Goal: Task Accomplishment & Management: Manage account settings

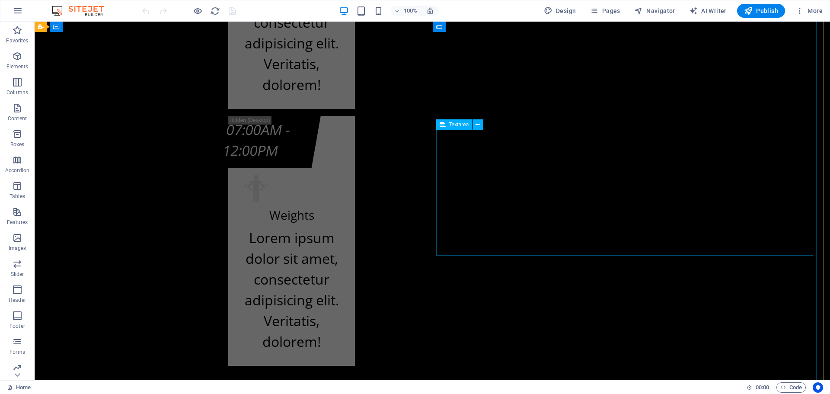
scroll to position [11908, 0]
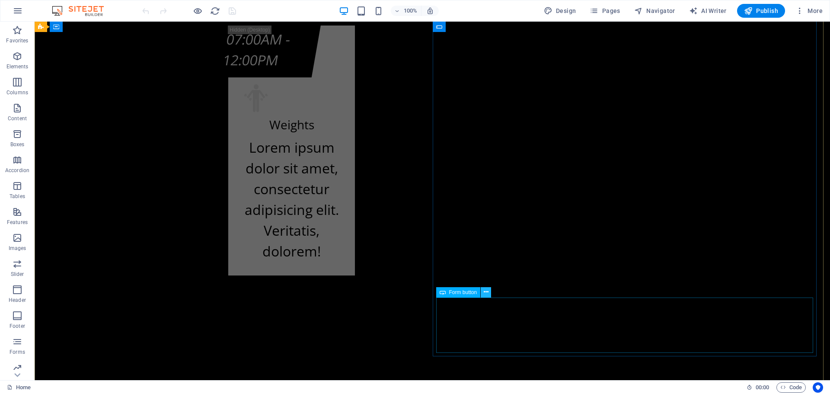
click at [484, 293] on icon at bounding box center [486, 291] width 5 height 9
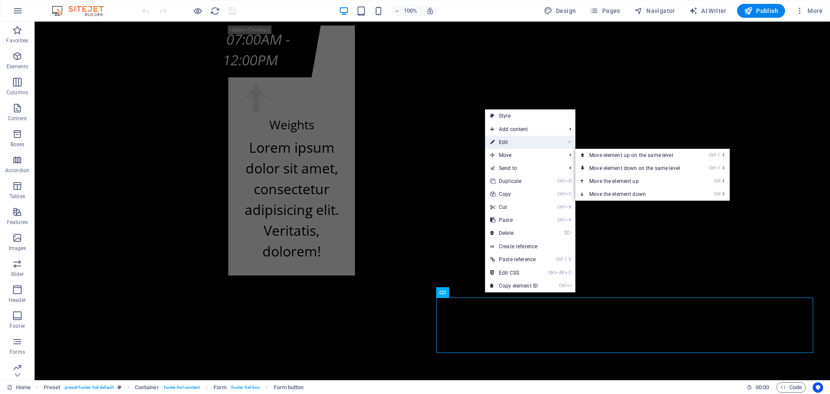
click at [524, 141] on link "⏎ Edit" at bounding box center [514, 142] width 58 height 13
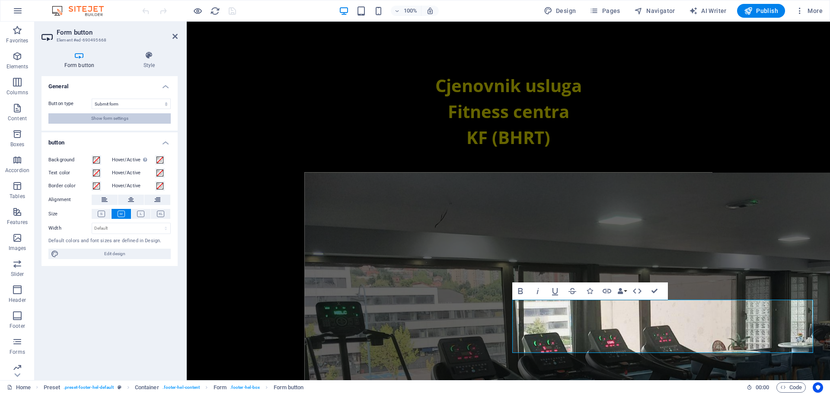
click at [132, 118] on button "Show form settings" at bounding box center [109, 118] width 122 height 10
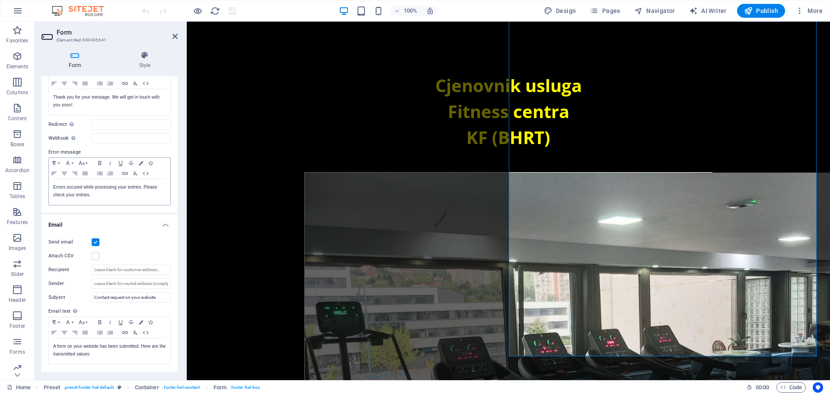
scroll to position [86, 0]
click at [137, 283] on input "Sender" at bounding box center [131, 280] width 79 height 10
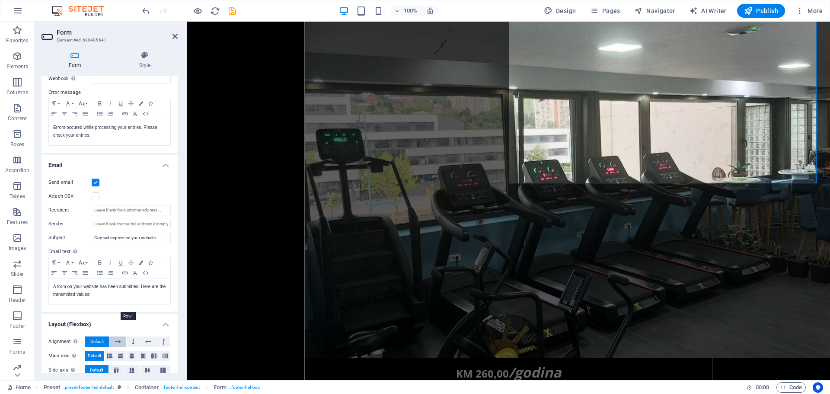
scroll to position [94, 0]
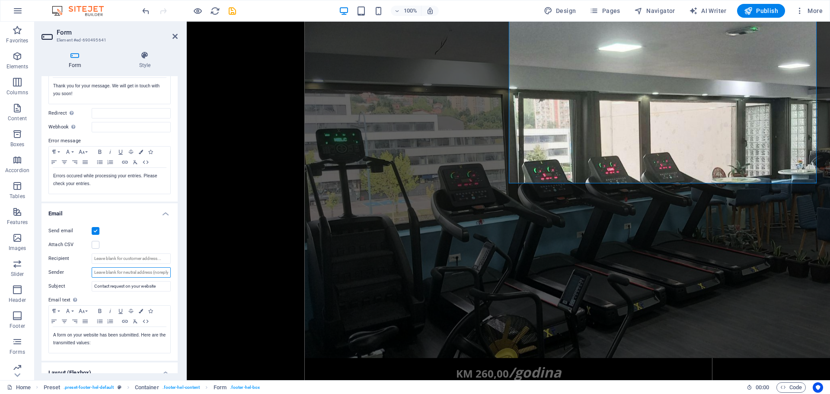
click at [119, 275] on input "Sender" at bounding box center [131, 272] width 79 height 10
click at [151, 272] on input "Sender" at bounding box center [131, 272] width 79 height 10
type input "[EMAIL_ADDRESS][DOMAIN_NAME]"
click at [154, 239] on div "Attach CSV" at bounding box center [109, 244] width 122 height 10
drag, startPoint x: 176, startPoint y: 264, endPoint x: 176, endPoint y: 302, distance: 37.6
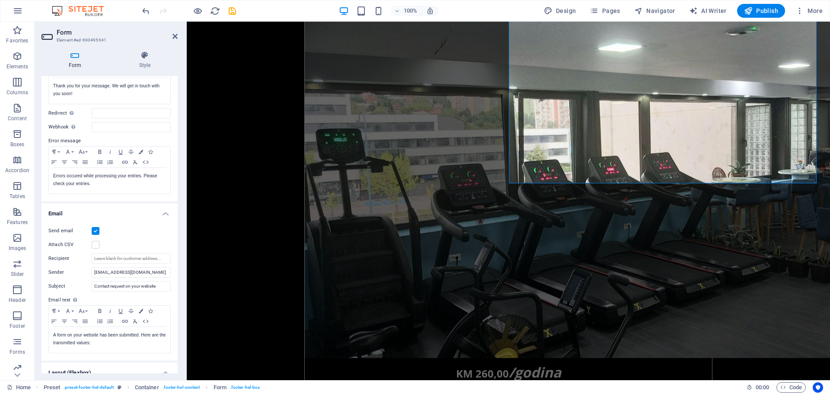
click at [176, 302] on div "General Title Define a name for the form. General form Messages Success message…" at bounding box center [109, 224] width 136 height 297
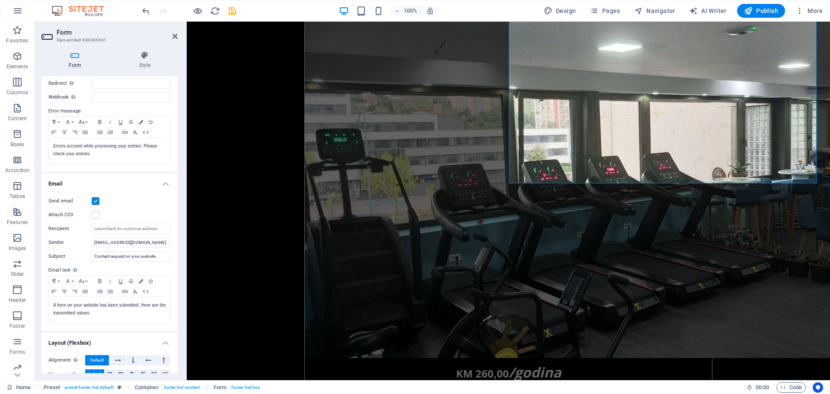
scroll to position [181, 0]
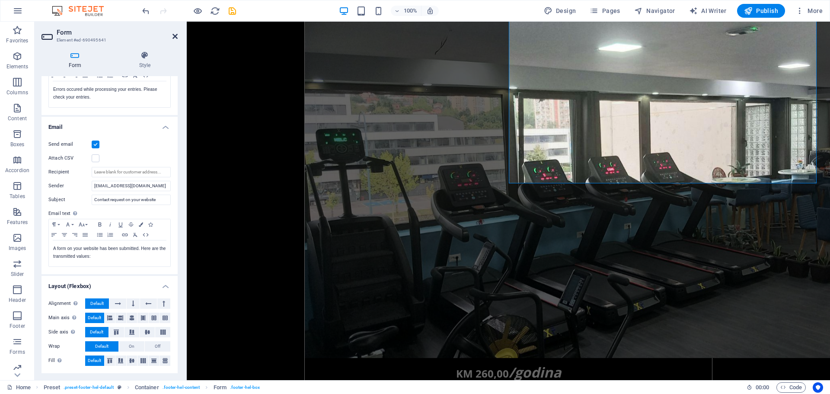
click at [173, 37] on icon at bounding box center [174, 36] width 5 height 7
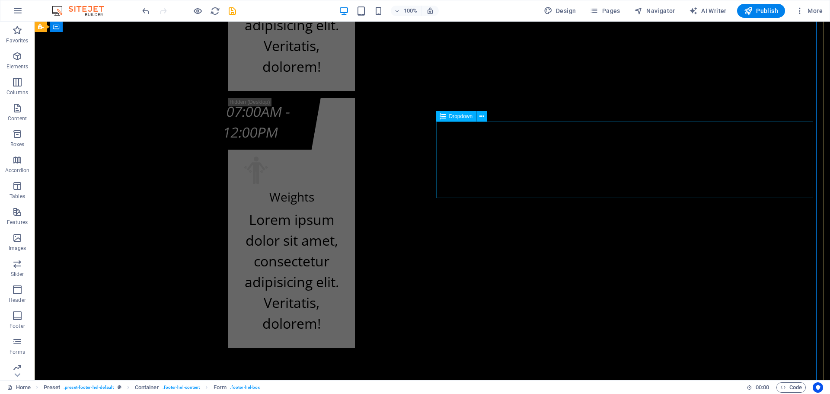
scroll to position [11951, 0]
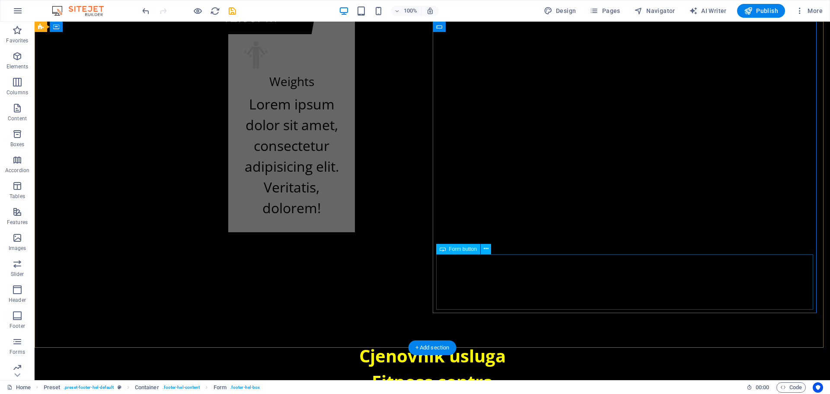
click at [484, 250] on icon at bounding box center [486, 248] width 5 height 9
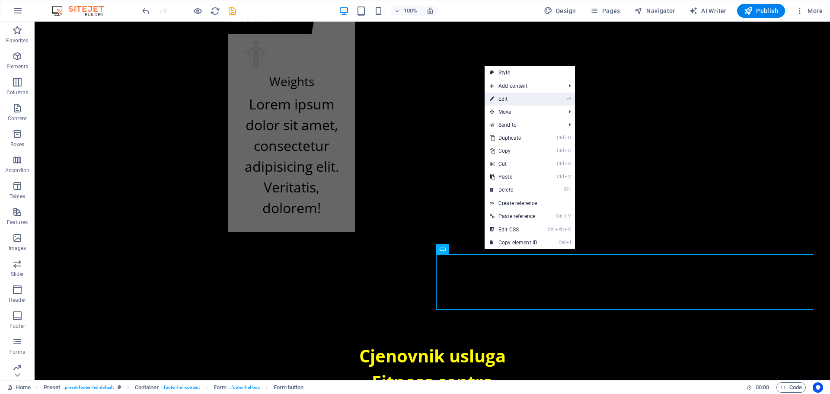
click at [510, 98] on link "⏎ Edit" at bounding box center [513, 98] width 58 height 13
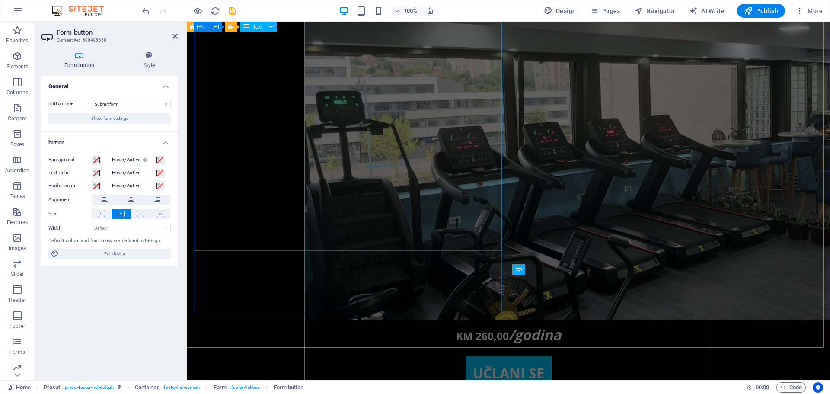
scroll to position [11784, 0]
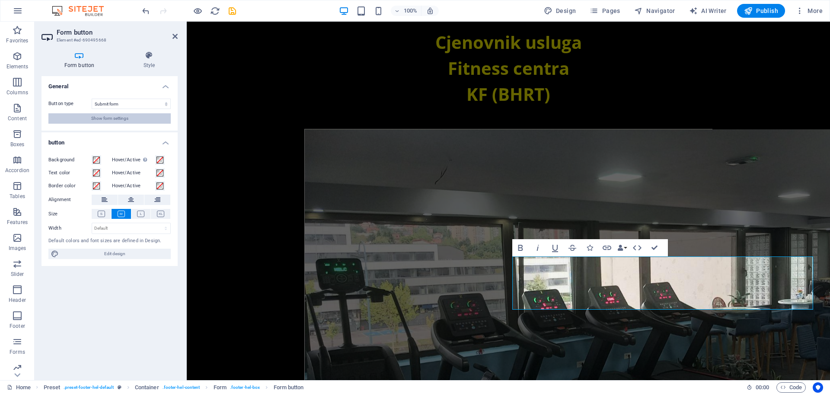
click at [112, 121] on span "Show form settings" at bounding box center [109, 118] width 37 height 10
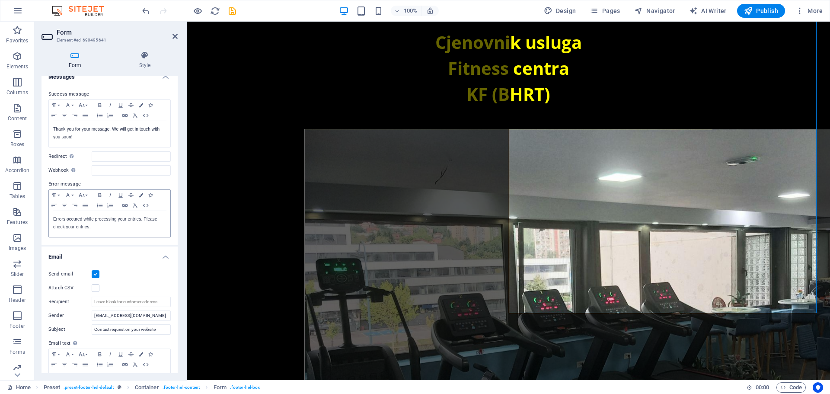
scroll to position [0, 0]
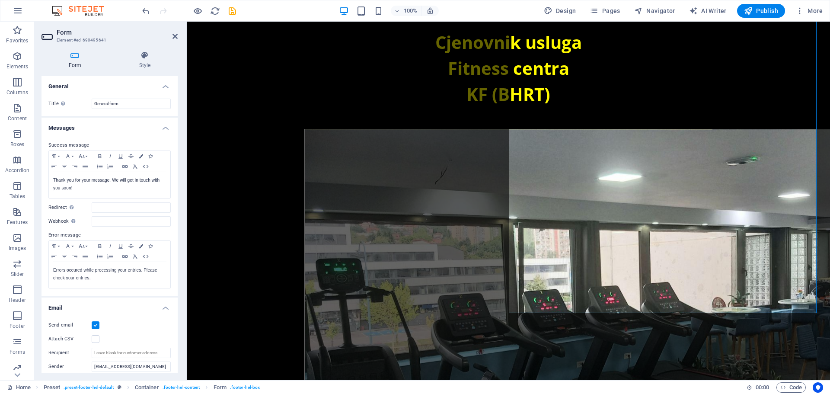
click at [162, 128] on h4 "Messages" at bounding box center [109, 126] width 136 height 16
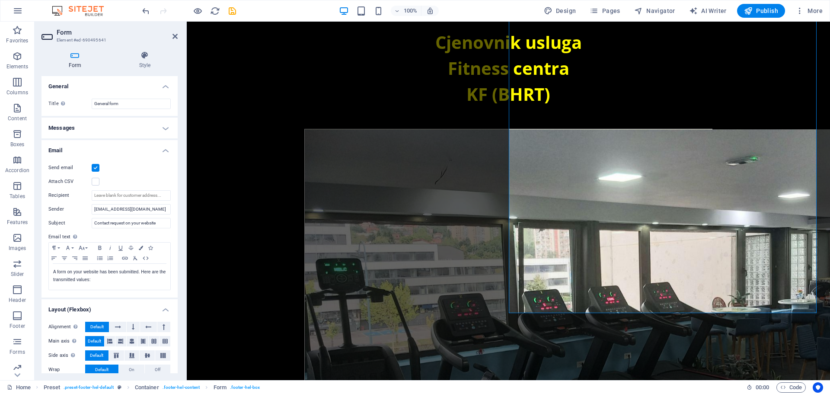
click at [163, 129] on h4 "Messages" at bounding box center [109, 128] width 136 height 21
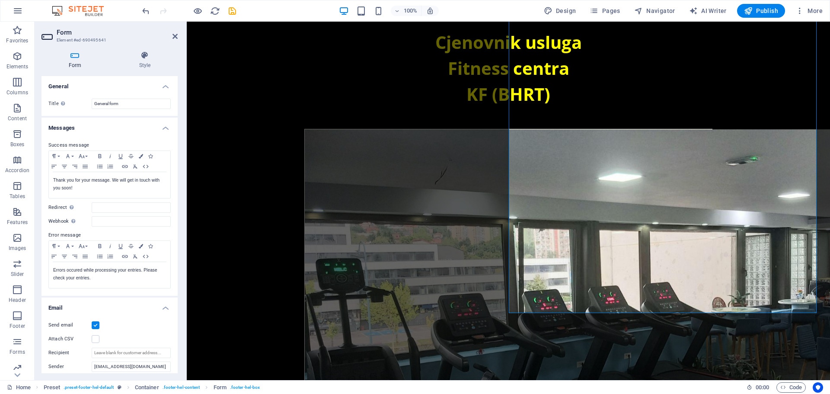
click at [163, 129] on h4 "Messages" at bounding box center [109, 126] width 136 height 16
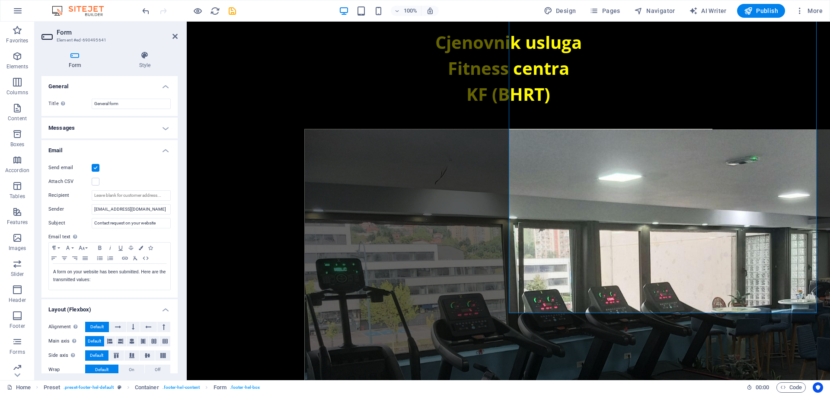
click at [162, 150] on h4 "Email" at bounding box center [109, 148] width 136 height 16
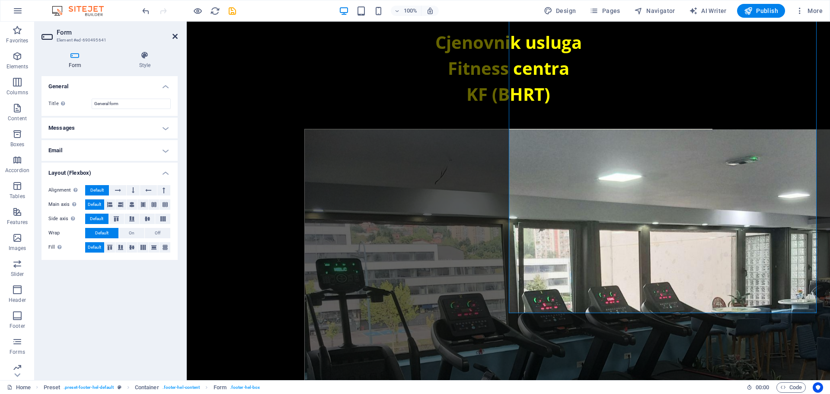
drag, startPoint x: 175, startPoint y: 36, endPoint x: 143, endPoint y: 14, distance: 39.2
click at [175, 36] on icon at bounding box center [174, 36] width 5 height 7
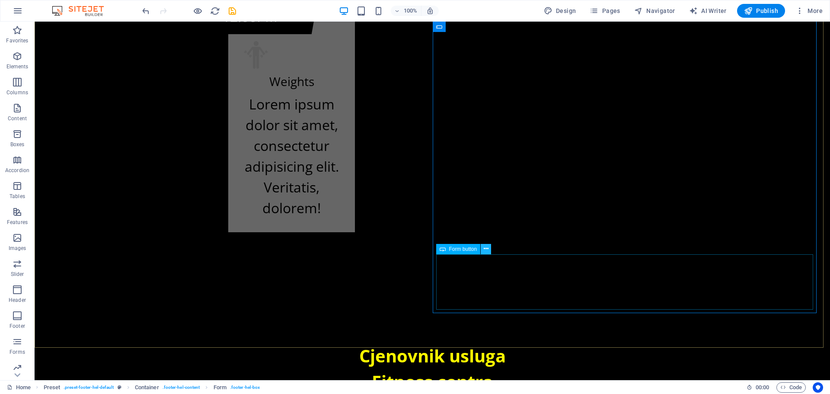
click at [487, 247] on icon at bounding box center [486, 248] width 5 height 9
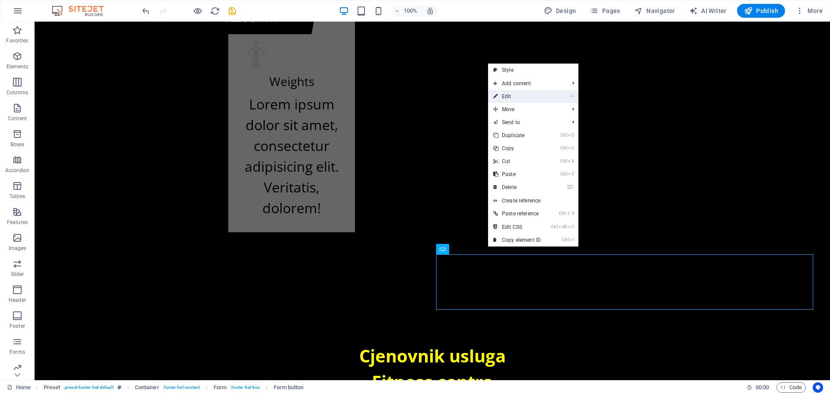
click at [525, 97] on link "⏎ Edit" at bounding box center [517, 96] width 58 height 13
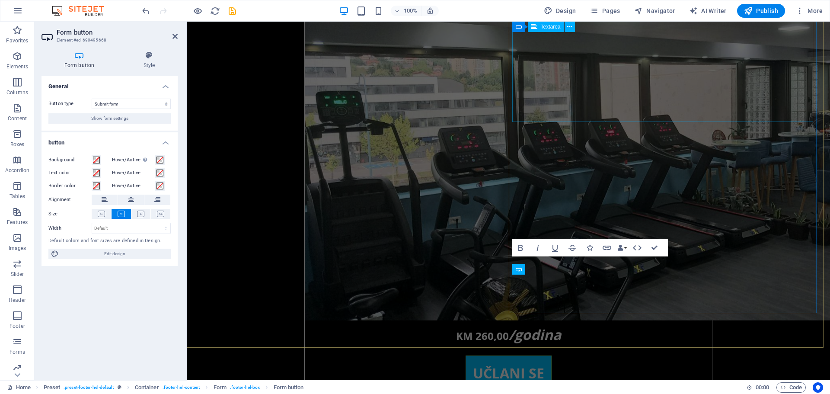
scroll to position [11784, 0]
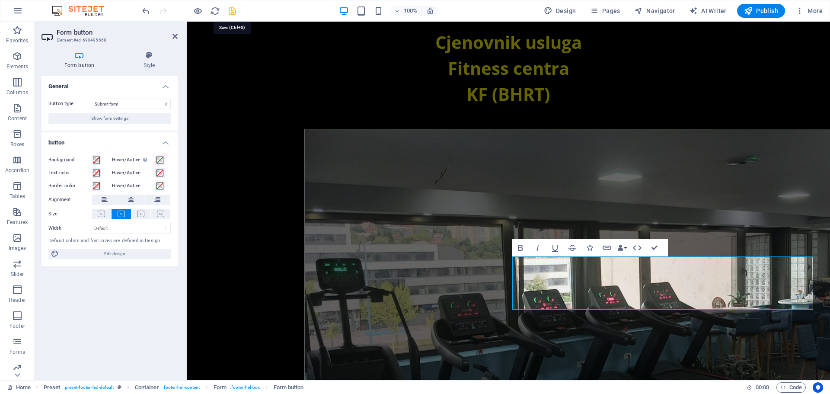
click at [232, 10] on icon "save" at bounding box center [232, 11] width 10 height 10
select select
checkbox input "false"
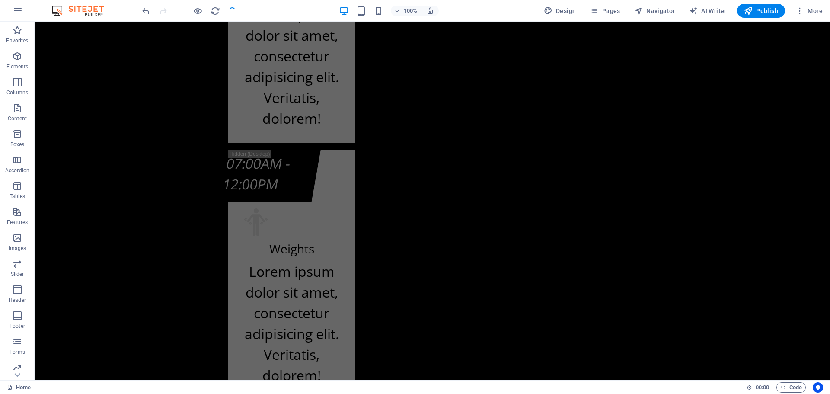
scroll to position [11951, 0]
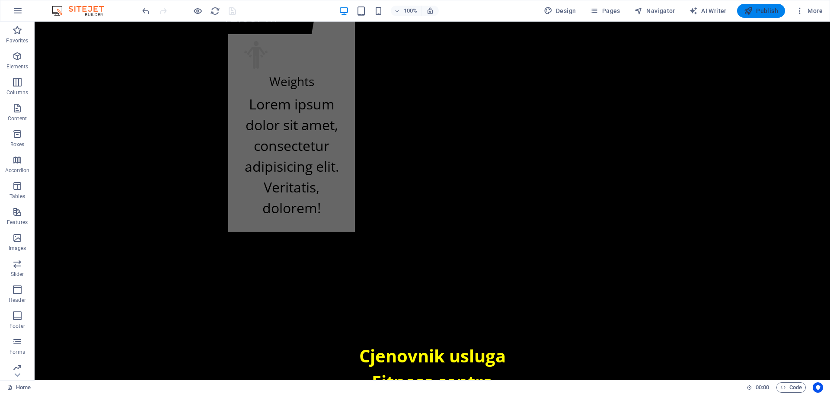
click at [772, 11] on span "Publish" at bounding box center [761, 10] width 34 height 9
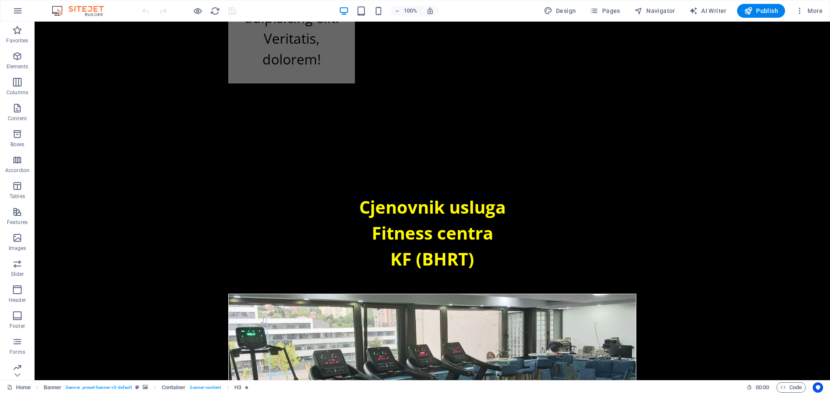
scroll to position [12081, 0]
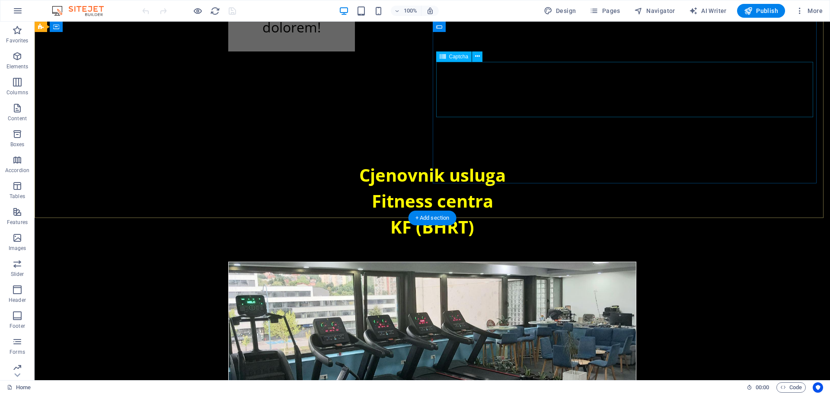
click at [478, 57] on icon at bounding box center [477, 56] width 5 height 9
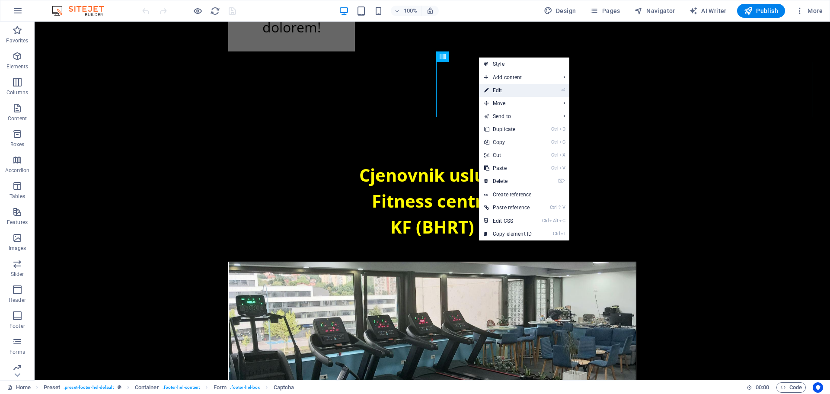
click at [506, 90] on link "⏎ Edit" at bounding box center [508, 90] width 58 height 13
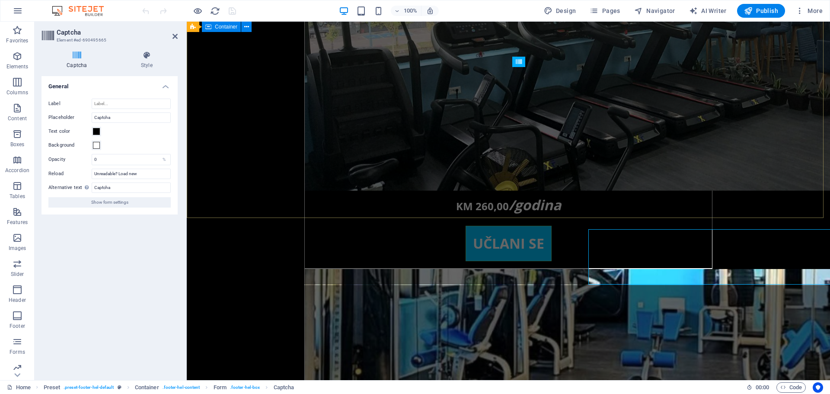
scroll to position [11913, 0]
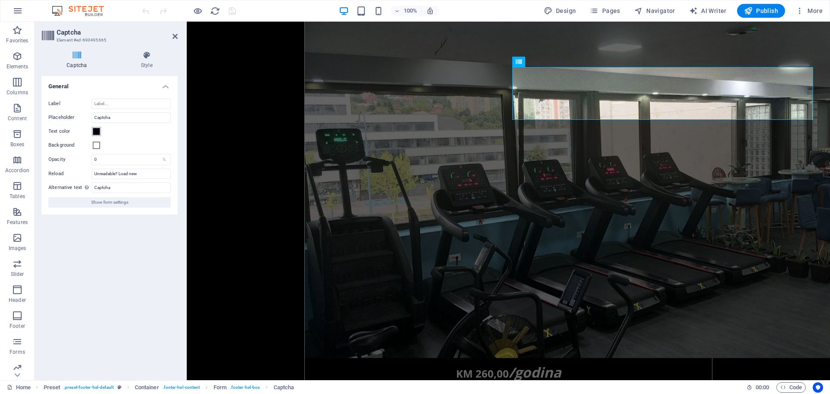
click at [98, 132] on span at bounding box center [96, 131] width 7 height 7
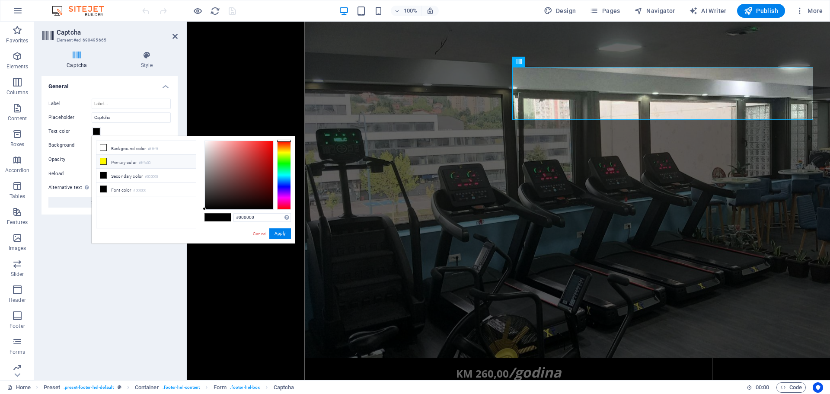
click at [133, 160] on li "Primary color #fffa00" at bounding box center [145, 162] width 99 height 14
type input "#fffa00"
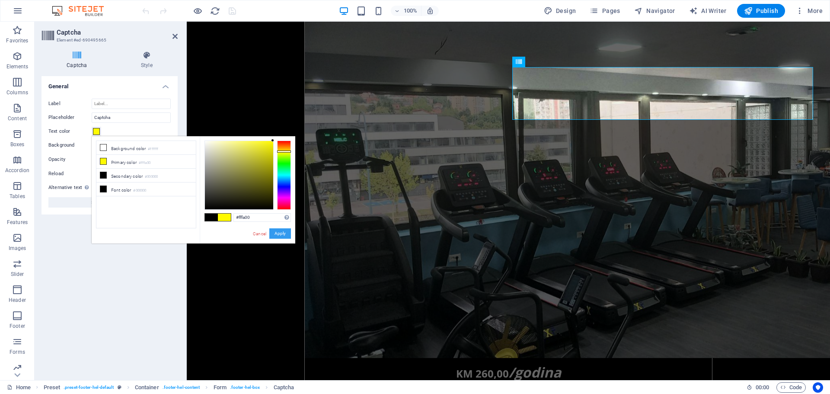
drag, startPoint x: 285, startPoint y: 235, endPoint x: 115, endPoint y: 210, distance: 171.7
click at [285, 235] on button "Apply" at bounding box center [280, 233] width 22 height 10
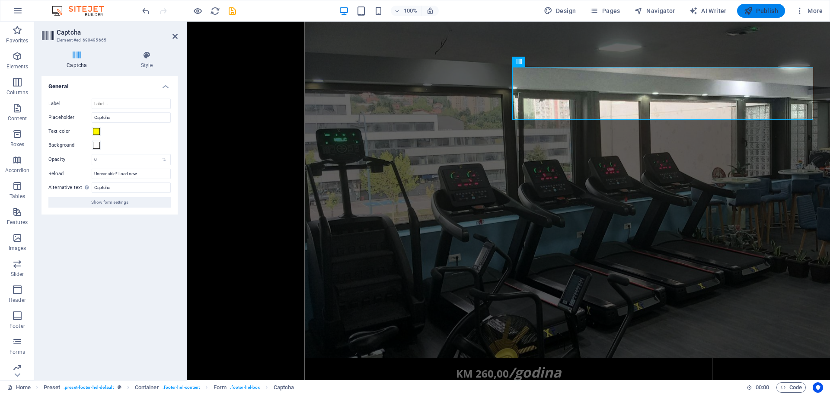
click at [763, 11] on span "Publish" at bounding box center [761, 10] width 34 height 9
select select
checkbox input "false"
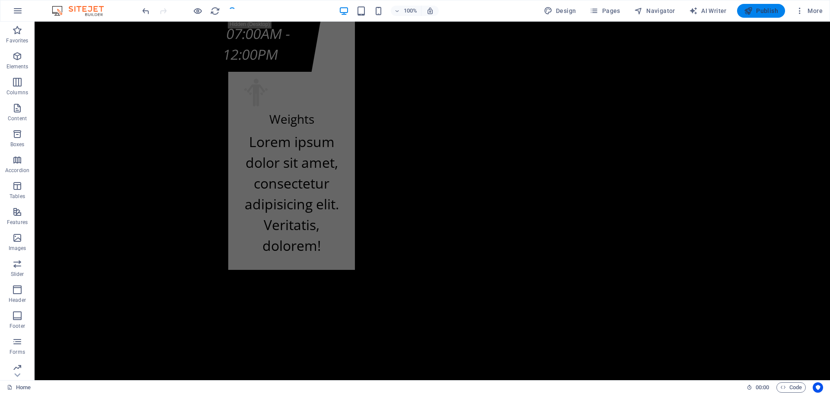
scroll to position [12081, 0]
